Goal: Find specific page/section: Find specific page/section

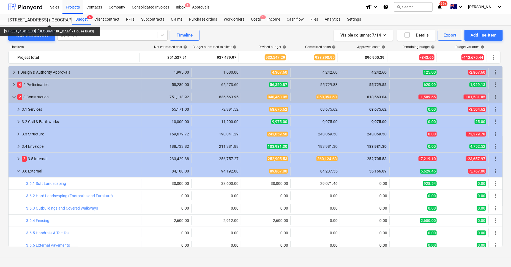
click at [36, 19] on div "[STREET_ADDRESS] ([GEOGRAPHIC_DATA] - House Build)" at bounding box center [36, 20] width 57 height 6
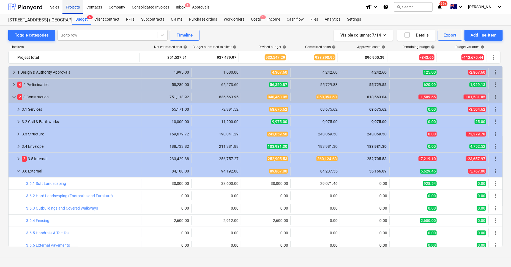
click at [76, 4] on div "Projects" at bounding box center [72, 7] width 21 height 14
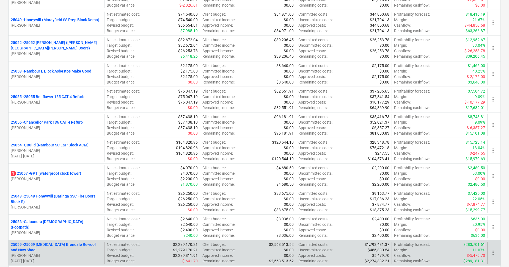
scroll to position [1169, 0]
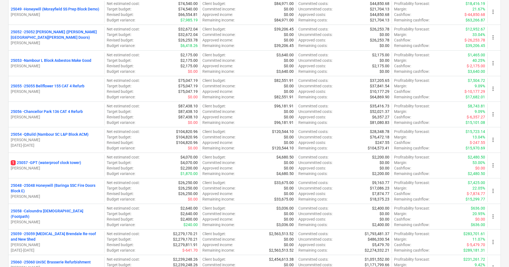
click at [70, 235] on p "25059 - 25059 [MEDICAL_DATA] Brendale Re-roof and New Shed" at bounding box center [56, 236] width 91 height 11
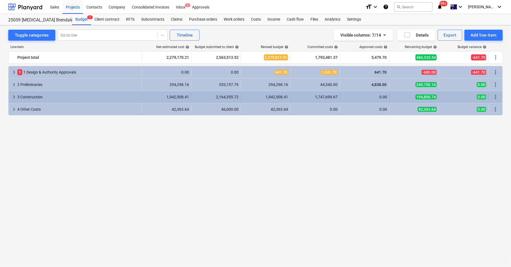
click at [15, 97] on span "keyboard_arrow_right" at bounding box center [14, 97] width 7 height 7
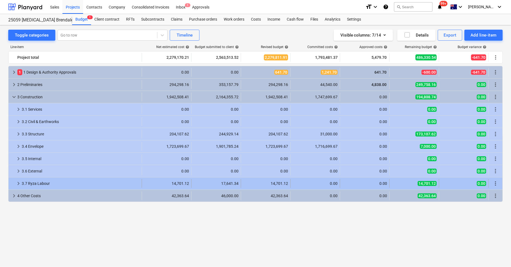
click at [18, 182] on span "keyboard_arrow_right" at bounding box center [18, 183] width 7 height 7
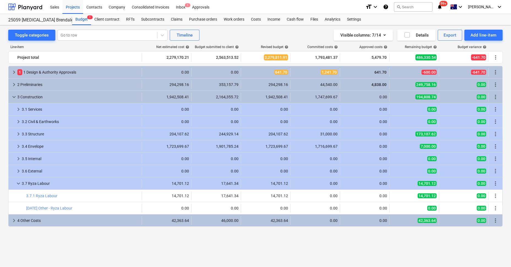
click at [18, 182] on span "keyboard_arrow_down" at bounding box center [18, 183] width 7 height 7
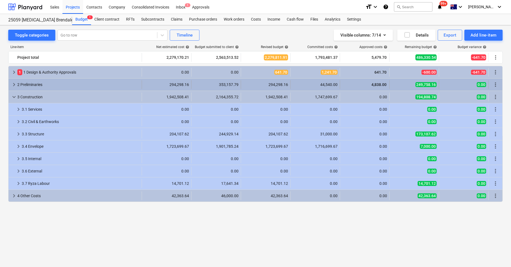
click at [15, 85] on span "keyboard_arrow_right" at bounding box center [14, 84] width 7 height 7
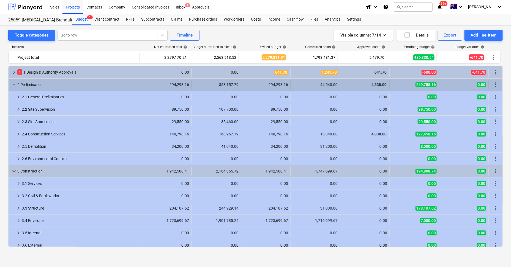
click at [13, 86] on span "keyboard_arrow_down" at bounding box center [14, 84] width 7 height 7
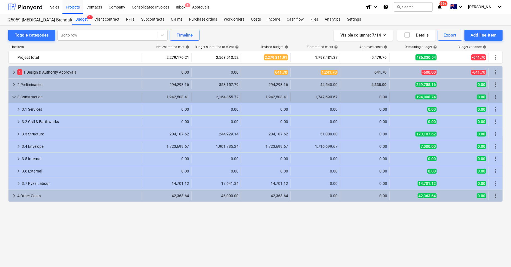
click at [13, 96] on span "keyboard_arrow_down" at bounding box center [14, 97] width 7 height 7
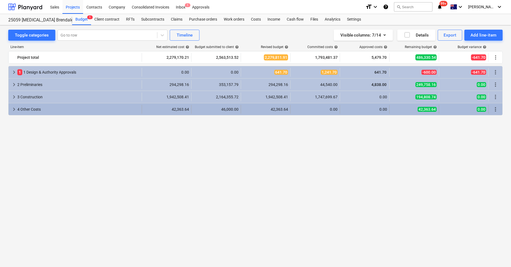
click at [14, 112] on span "keyboard_arrow_right" at bounding box center [14, 109] width 7 height 7
